Goal: Information Seeking & Learning: Learn about a topic

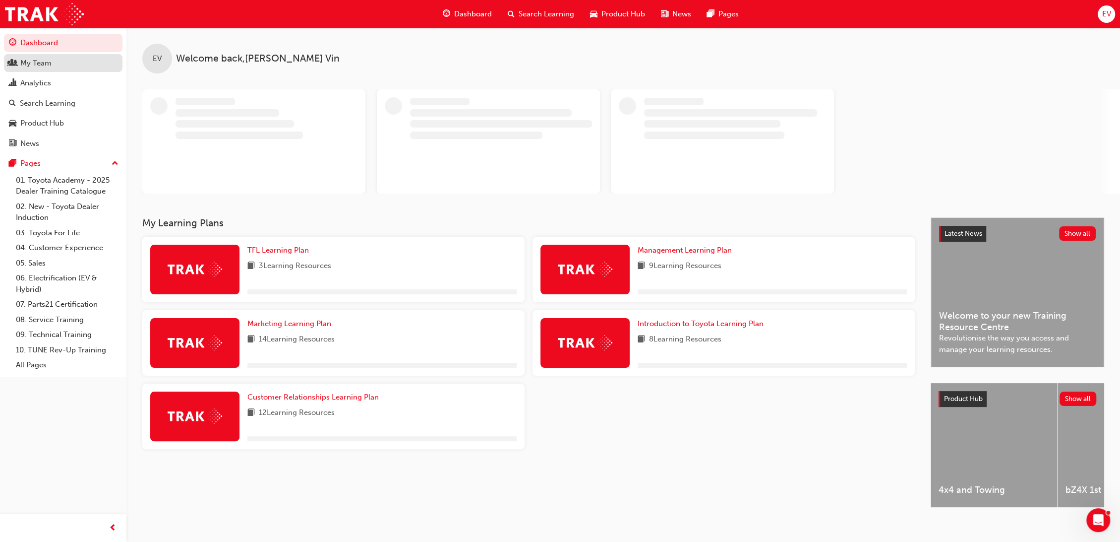
click at [51, 64] on div "My Team" at bounding box center [35, 63] width 31 height 11
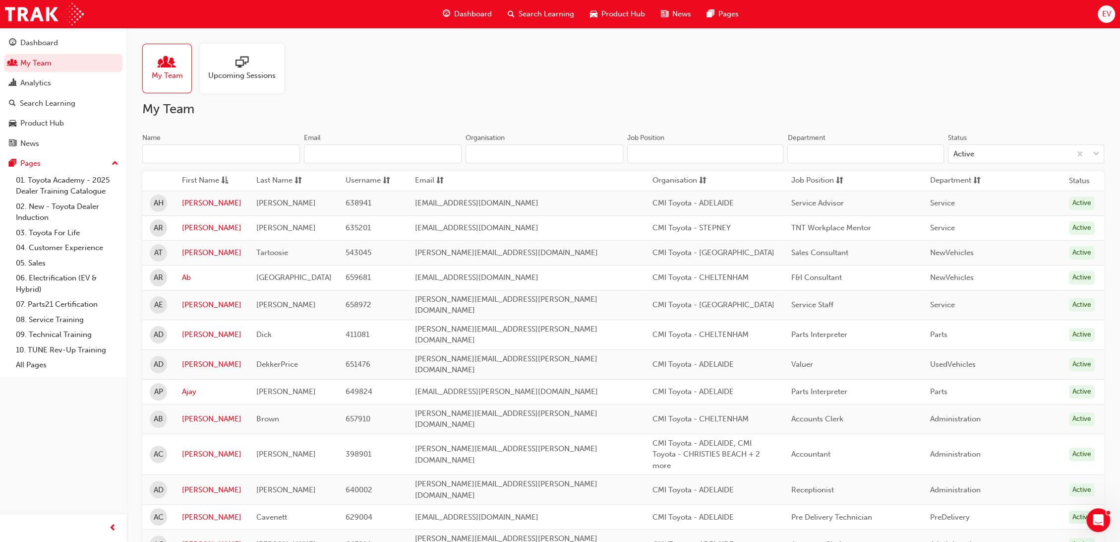
click at [197, 154] on input "Name" at bounding box center [221, 153] width 158 height 19
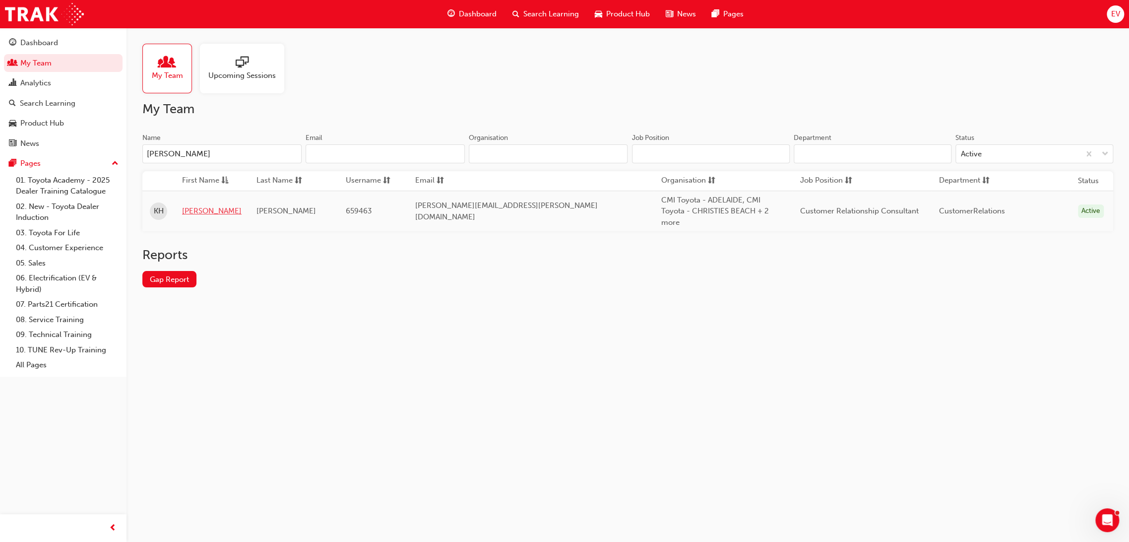
type input "[PERSON_NAME]"
click at [197, 216] on link "[PERSON_NAME]" at bounding box center [212, 210] width 60 height 11
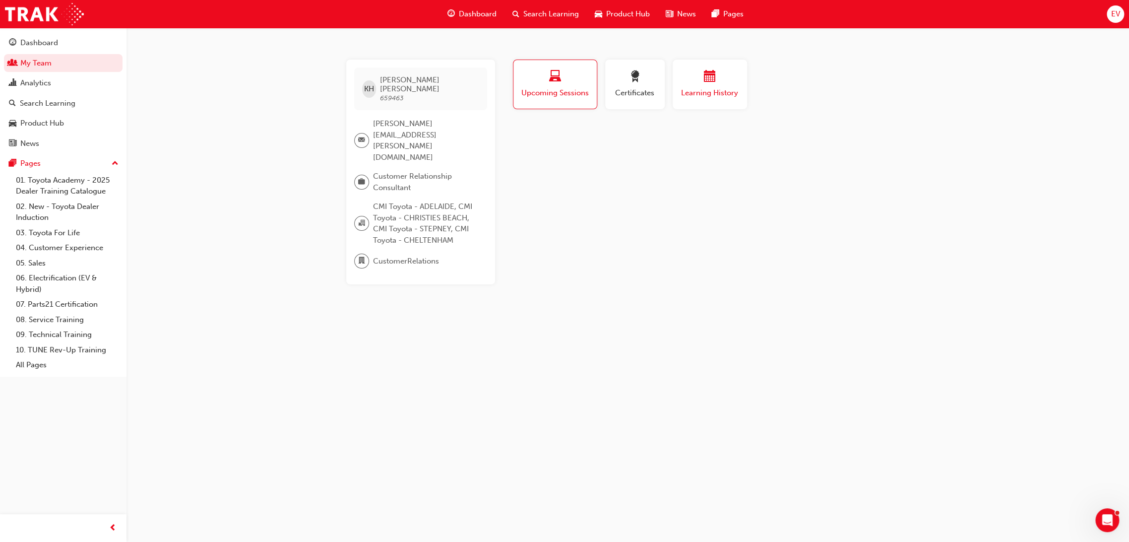
click at [711, 80] on span "calendar-icon" at bounding box center [710, 76] width 12 height 13
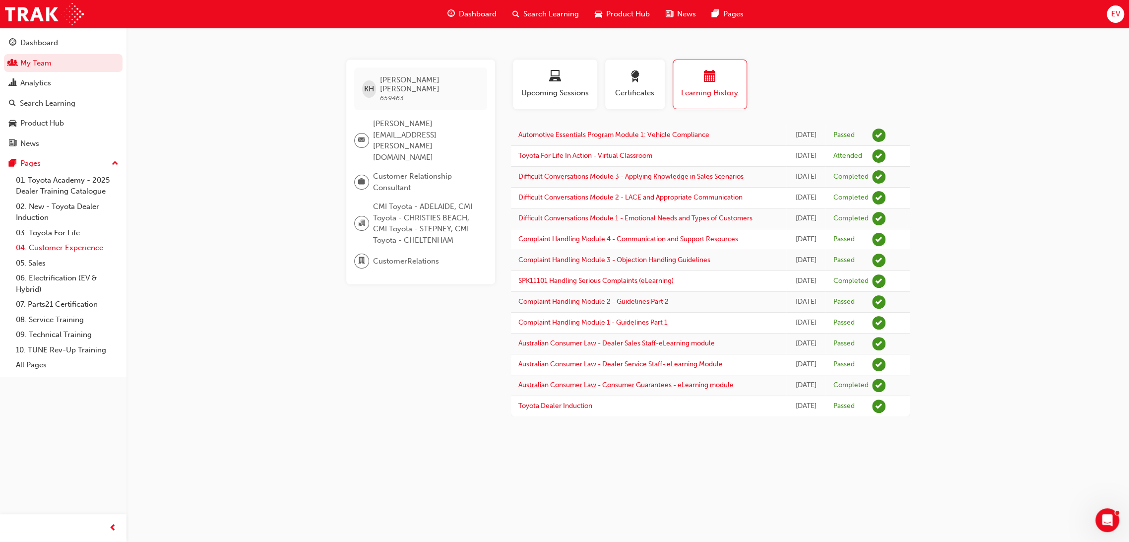
click at [71, 251] on link "04. Customer Experience" at bounding box center [67, 247] width 111 height 15
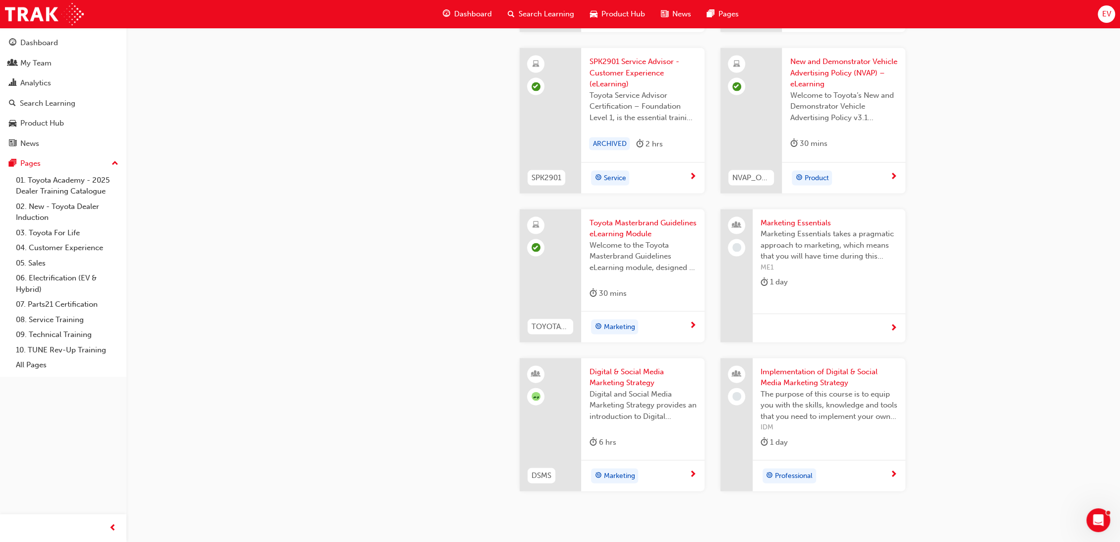
scroll to position [1812, 0]
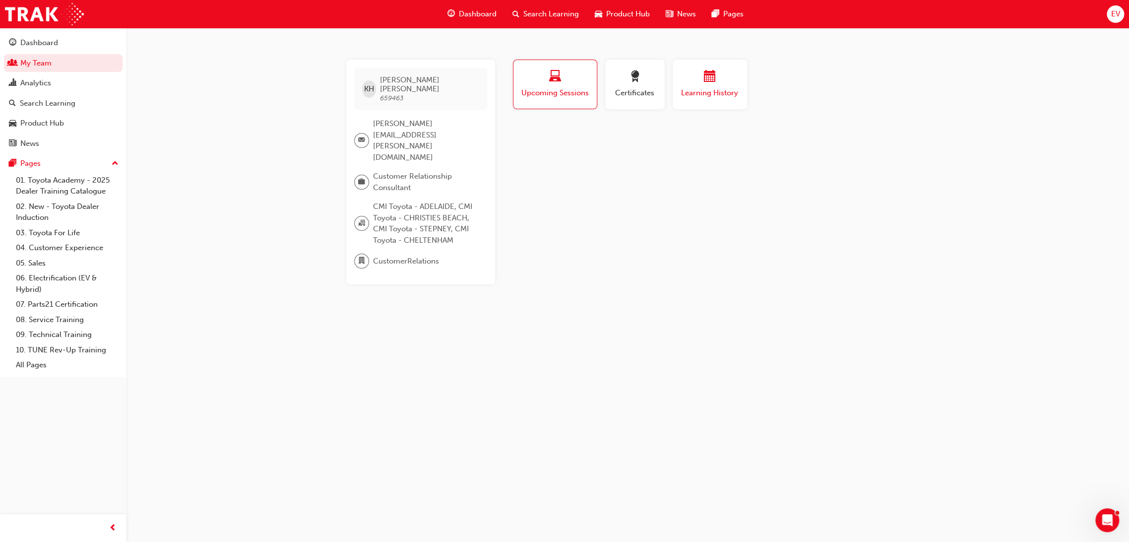
click at [722, 88] on span "Learning History" at bounding box center [710, 92] width 60 height 11
